Goal: Task Accomplishment & Management: Use online tool/utility

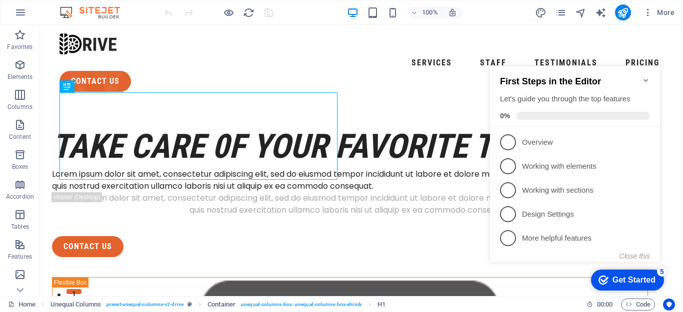
click at [644, 77] on icon "Minimize checklist" at bounding box center [646, 80] width 8 height 8
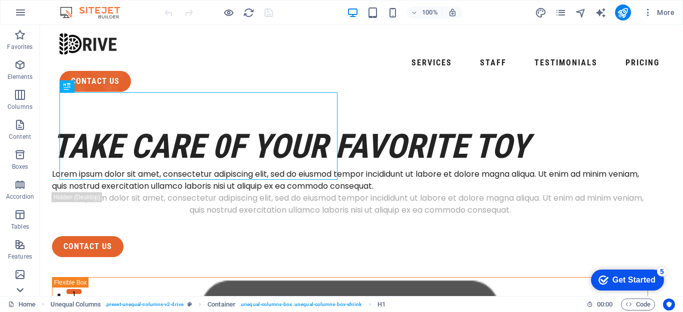
click at [21, 292] on icon at bounding box center [20, 290] width 14 height 14
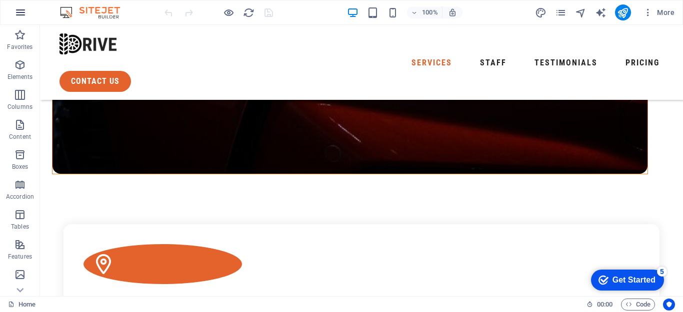
click at [14, 12] on icon "button" at bounding box center [20, 12] width 12 height 12
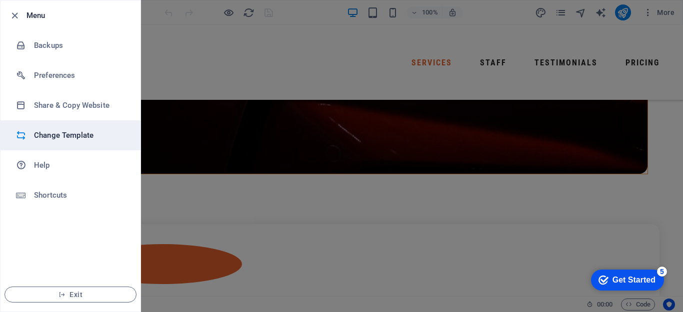
click at [79, 135] on h6 "Change Template" at bounding box center [80, 135] width 92 height 12
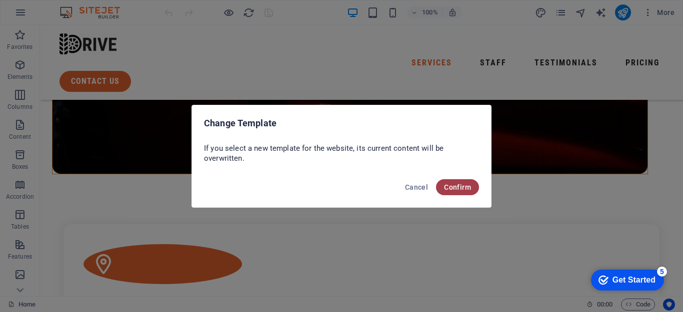
click at [455, 187] on span "Confirm" at bounding box center [457, 187] width 27 height 8
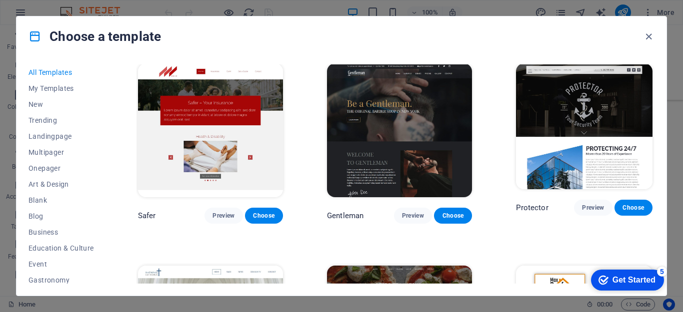
scroll to position [3748, 0]
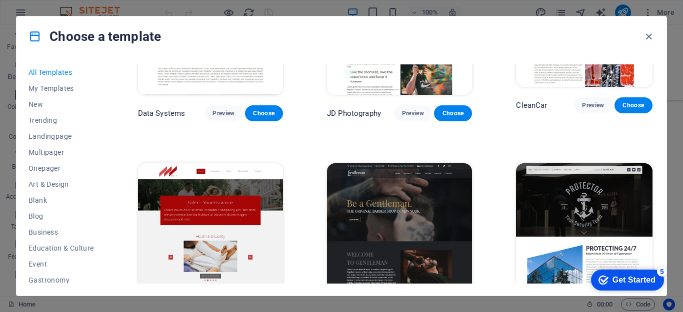
click at [228, 312] on span "Preview" at bounding box center [223, 316] width 22 height 8
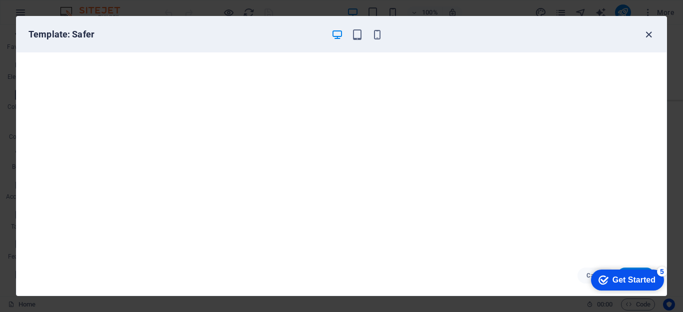
click at [645, 37] on icon "button" at bounding box center [648, 34] width 11 height 11
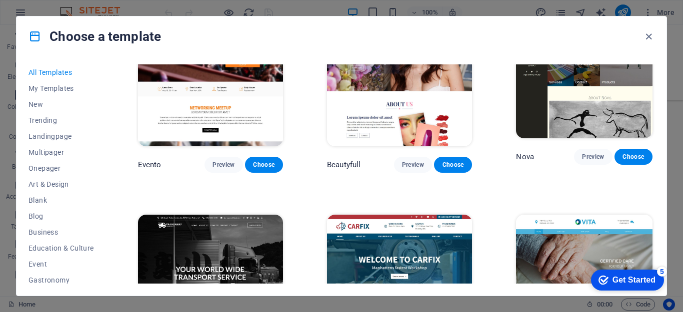
scroll to position [7696, 0]
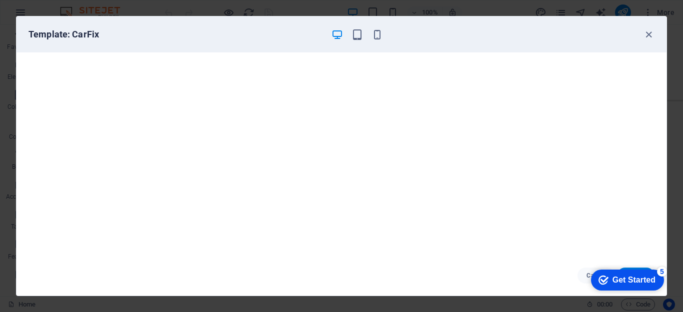
click at [602, 281] on icon "Get Started 5 items remaining, 0% complete" at bounding box center [603, 280] width 10 height 9
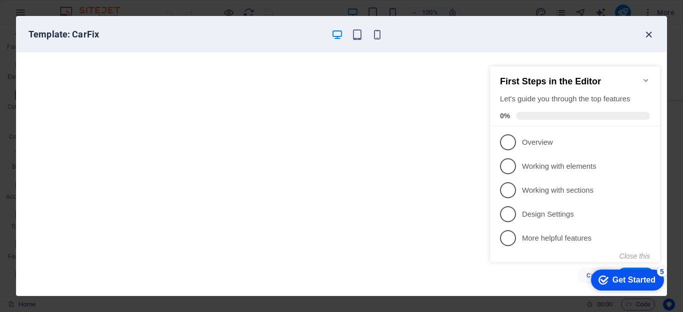
click at [647, 34] on icon "button" at bounding box center [648, 34] width 11 height 11
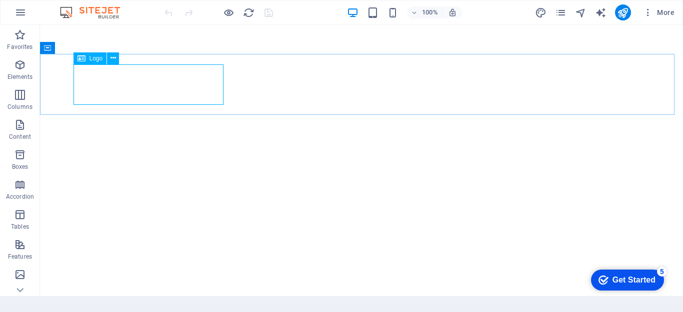
click at [88, 58] on div "Logo" at bounding box center [89, 58] width 33 height 12
click at [115, 60] on icon at bounding box center [112, 58] width 5 height 10
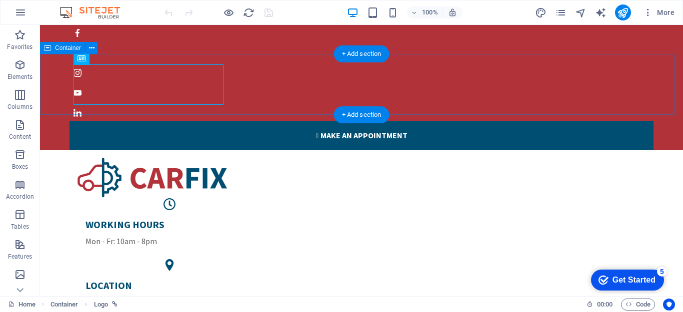
click at [261, 150] on div "WORKING HOURS Mon - Fr: 10am - 8pm LOCATION [GEOGRAPHIC_DATA] PHONE NUMBER 0123…" at bounding box center [361, 267] width 643 height 235
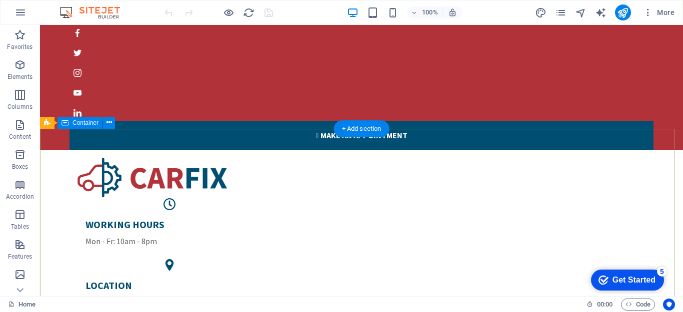
scroll to position [50, 0]
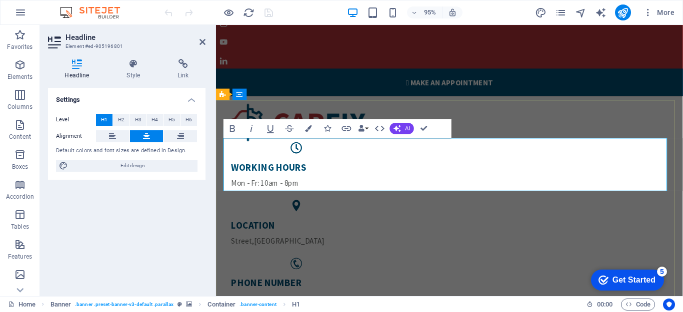
scroll to position [62, 0]
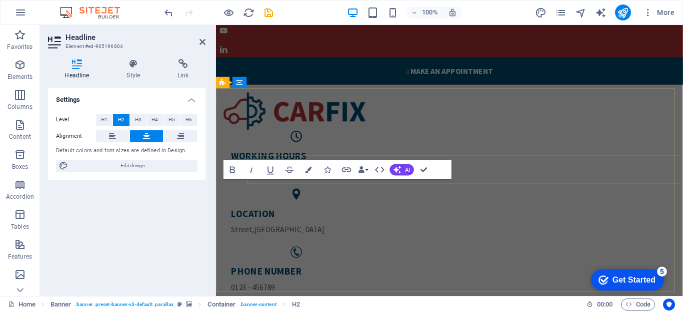
scroll to position [75, 0]
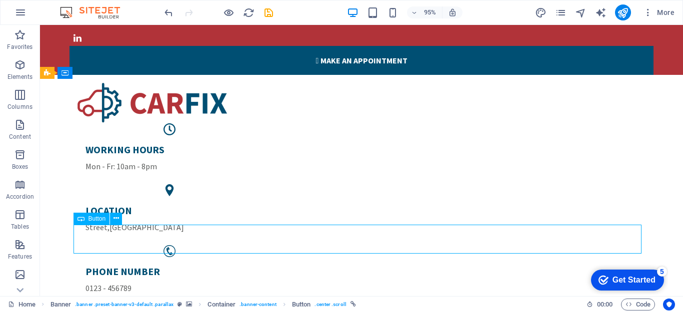
scroll to position [62, 0]
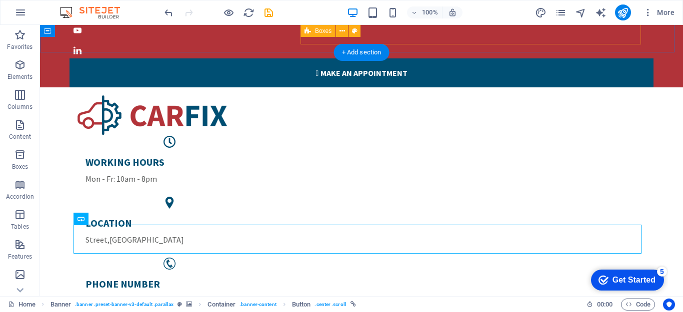
click at [529, 136] on div "WORKING HOURS Mon - Fr: 10am - 8pm LOCATION [GEOGRAPHIC_DATA] PHONE NUMBER 0123…" at bounding box center [361, 225] width 568 height 179
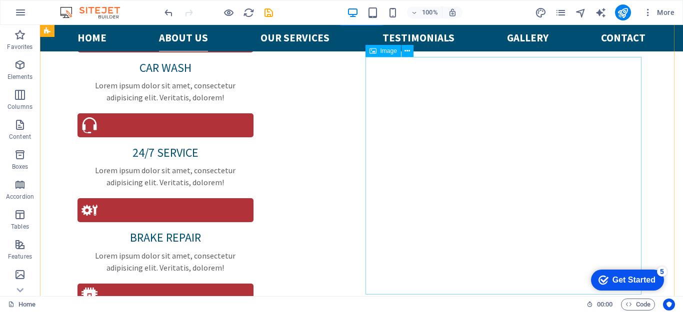
scroll to position [862, 0]
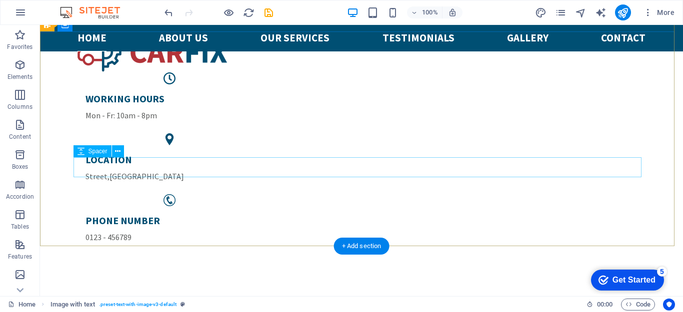
scroll to position [0, 0]
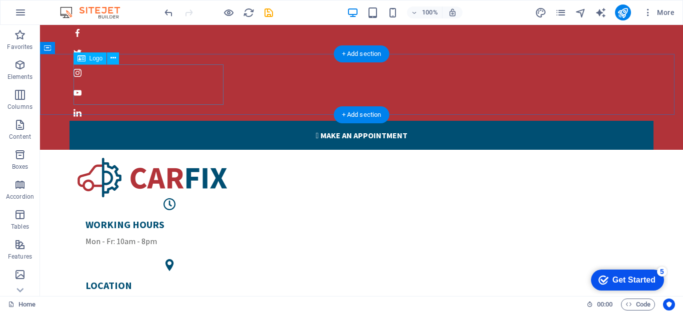
click at [191, 158] on div at bounding box center [361, 178] width 568 height 40
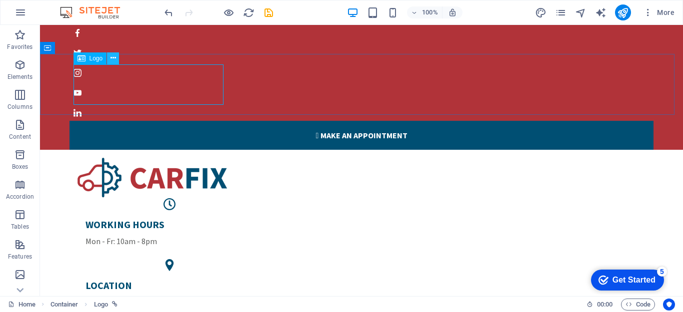
click at [111, 58] on icon at bounding box center [112, 58] width 5 height 10
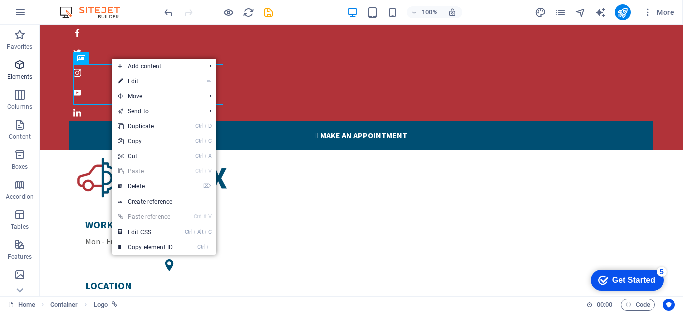
click at [16, 70] on icon "button" at bounding box center [20, 65] width 12 height 12
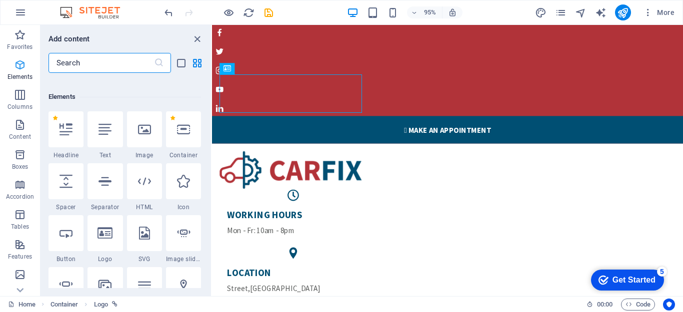
scroll to position [106, 0]
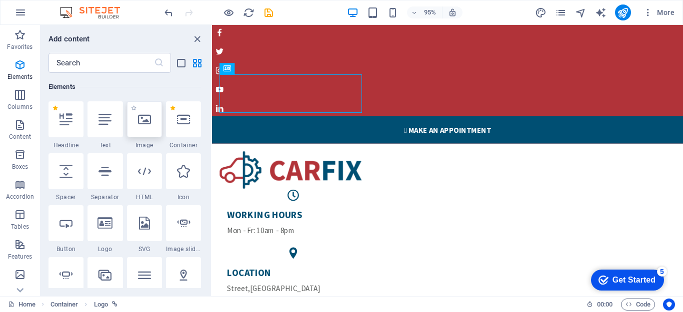
click at [152, 129] on div at bounding box center [144, 119] width 35 height 36
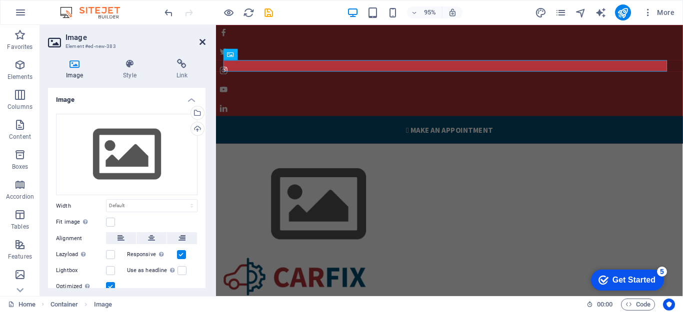
click at [202, 40] on icon at bounding box center [202, 42] width 6 height 8
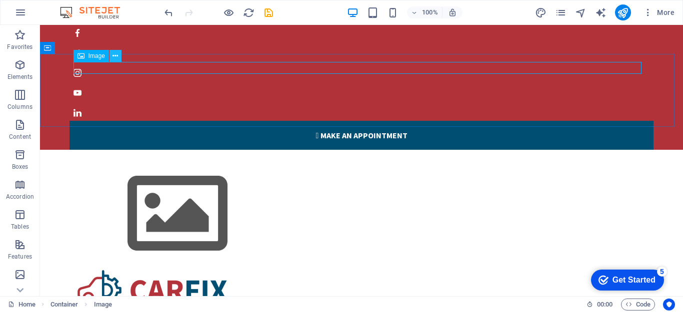
click at [119, 57] on button at bounding box center [115, 56] width 12 height 12
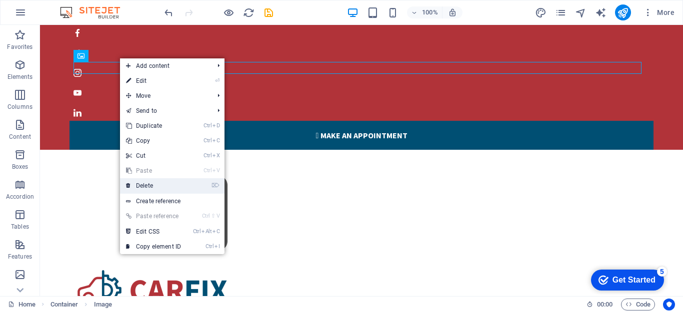
click at [153, 183] on link "⌦ Delete" at bounding box center [153, 185] width 67 height 15
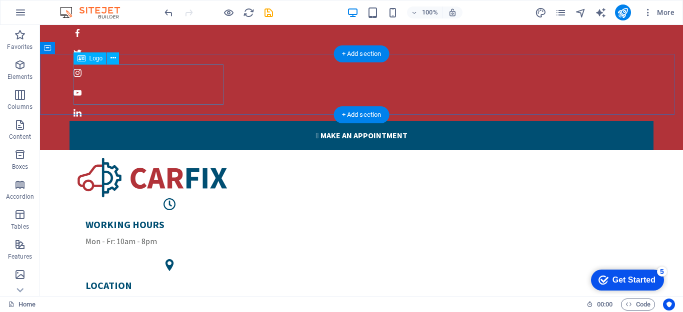
click at [138, 158] on div at bounding box center [361, 178] width 568 height 40
select select "px"
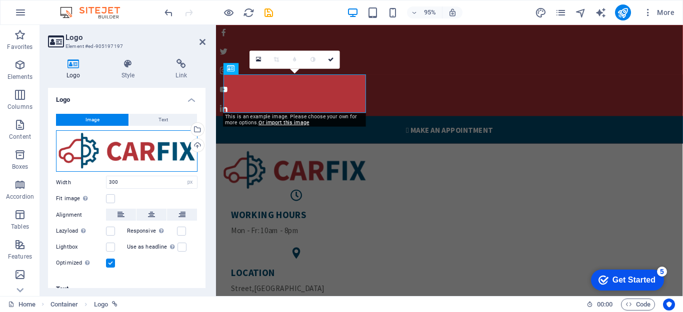
click at [130, 148] on div "Drag files here, click to choose files or select files from Files or our free s…" at bounding box center [126, 151] width 141 height 42
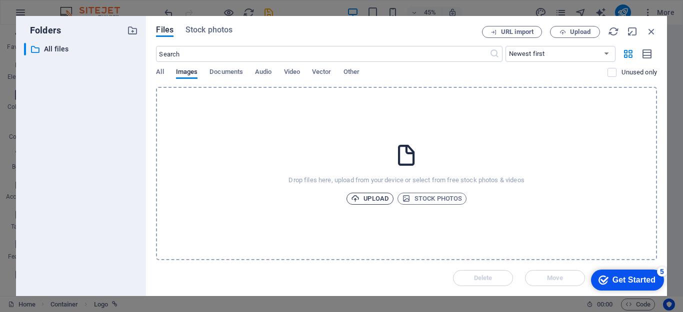
click at [369, 197] on span "Upload" at bounding box center [370, 199] width 38 height 12
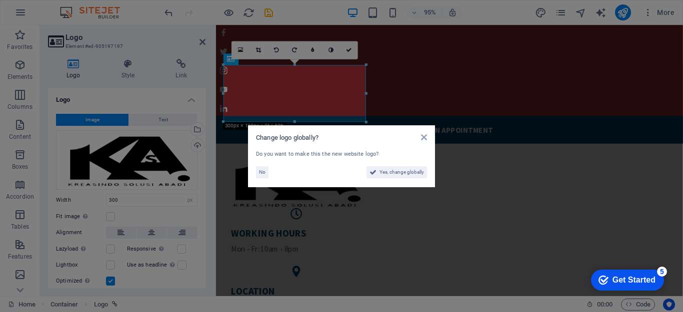
click at [504, 128] on aside "Change logo globally? Do you want to make this the new website logo? No Yes, ch…" at bounding box center [341, 156] width 683 height 312
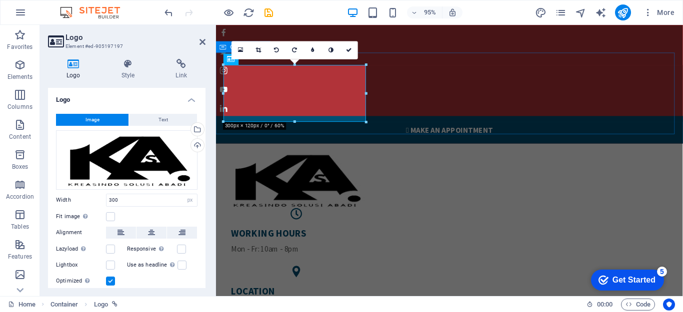
click at [393, 150] on div "WORKING HOURS Mon - Fr: 10am - 8pm LOCATION [GEOGRAPHIC_DATA] PHONE NUMBER 0123…" at bounding box center [461, 277] width 491 height 255
